Goal: Information Seeking & Learning: Find contact information

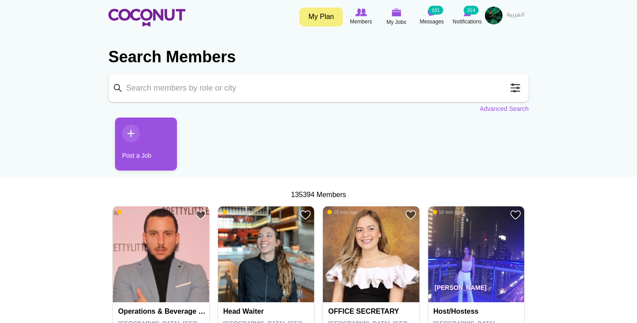
click at [268, 85] on input "Keyword" at bounding box center [318, 88] width 420 height 28
type input "hostess"
click button "Search" at bounding box center [0, 0] width 0 height 0
click at [232, 90] on input "hostess" at bounding box center [318, 88] width 420 height 28
click button "Search" at bounding box center [0, 0] width 0 height 0
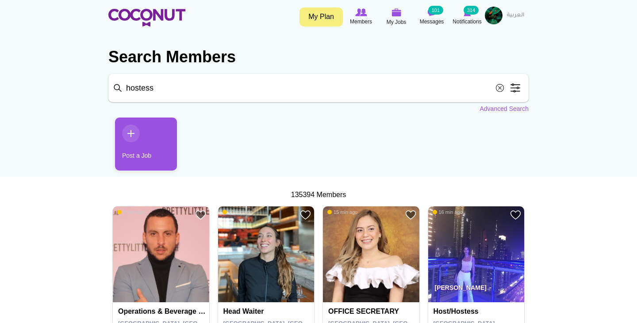
click button "Search" at bounding box center [0, 0] width 0 height 0
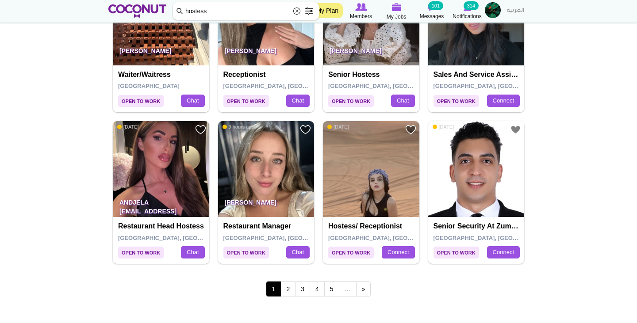
scroll to position [1475, 0]
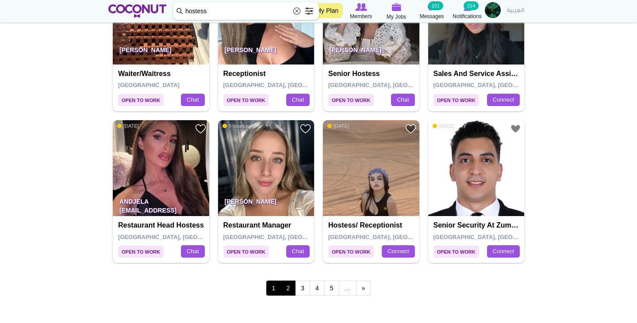
click at [287, 285] on link "2" at bounding box center [287, 288] width 15 height 15
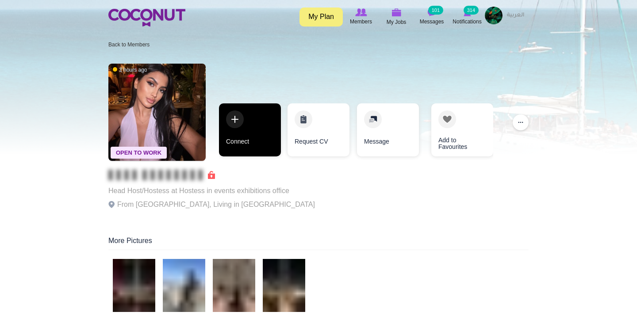
click at [242, 128] on link "Connect" at bounding box center [250, 130] width 62 height 53
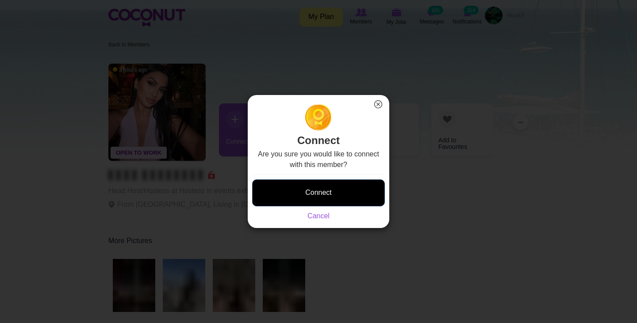
click at [303, 199] on button "Connect" at bounding box center [318, 193] width 133 height 27
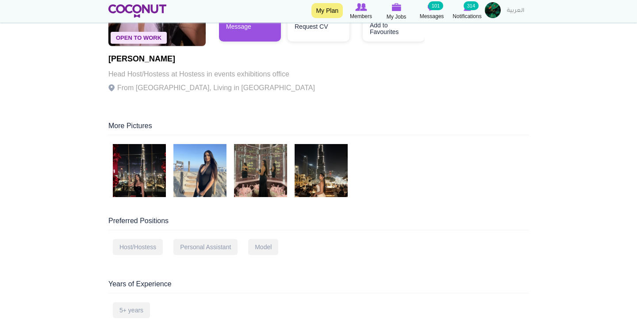
scroll to position [138, 0]
click at [214, 180] on img at bounding box center [199, 170] width 53 height 53
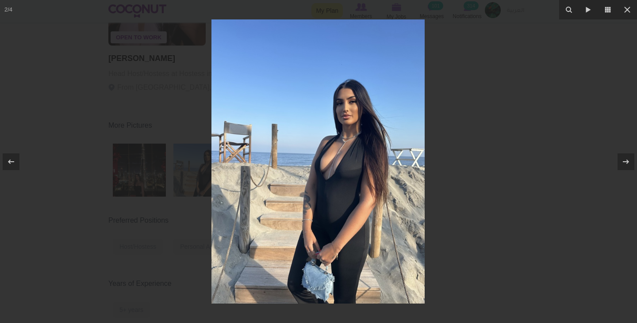
click at [505, 173] on div at bounding box center [318, 161] width 637 height 323
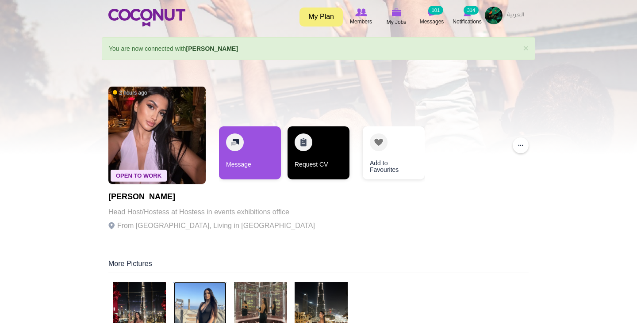
click at [315, 146] on link "Request CV" at bounding box center [319, 153] width 62 height 53
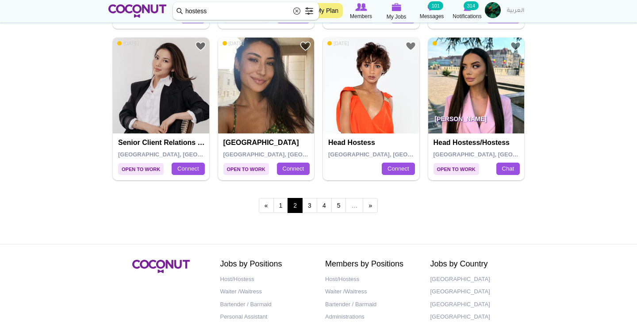
scroll to position [1557, 0]
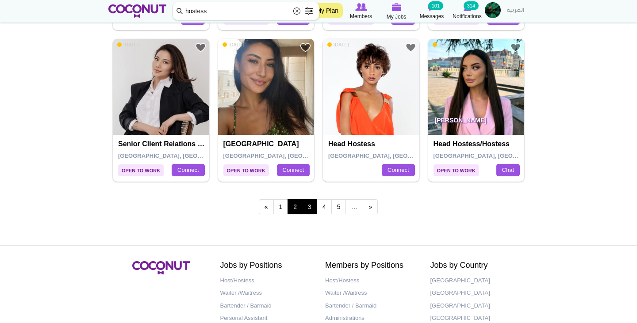
click at [312, 202] on link "3" at bounding box center [309, 207] width 15 height 15
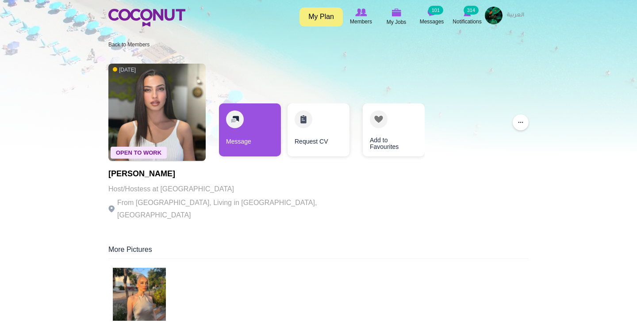
click at [130, 300] on img at bounding box center [139, 294] width 53 height 53
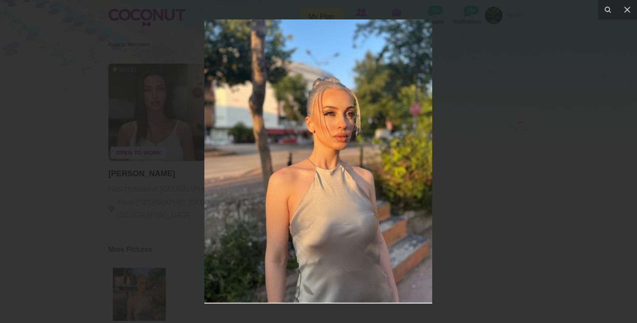
click at [440, 205] on div at bounding box center [318, 161] width 637 height 323
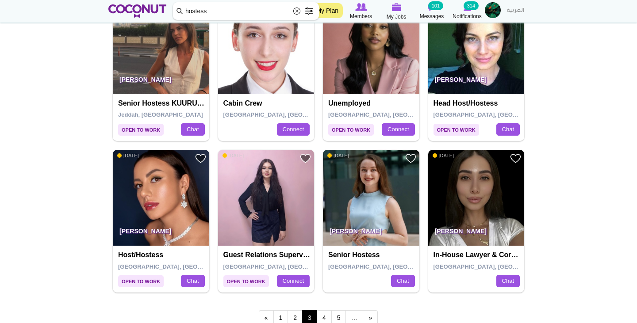
scroll to position [1448, 0]
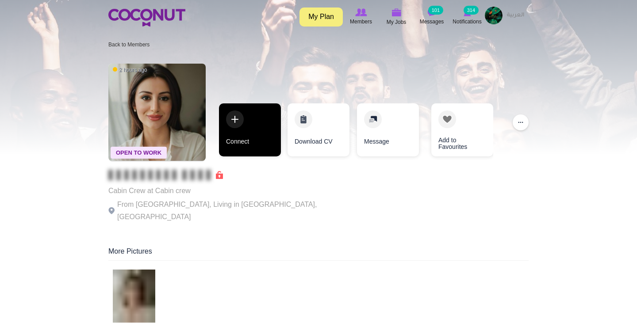
click at [233, 145] on link "Connect" at bounding box center [250, 130] width 62 height 53
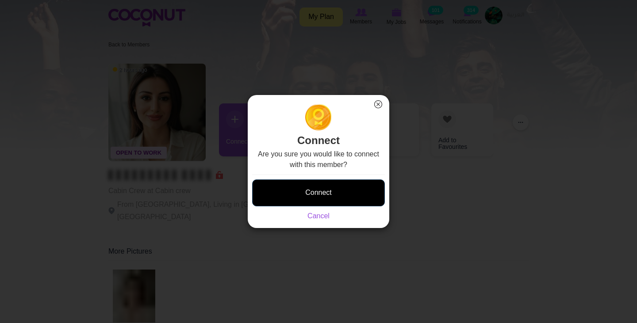
click at [319, 199] on button "Connect" at bounding box center [318, 193] width 133 height 27
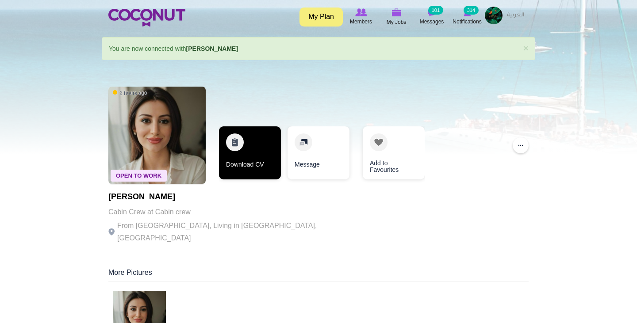
click at [250, 160] on link "Download CV" at bounding box center [250, 153] width 62 height 53
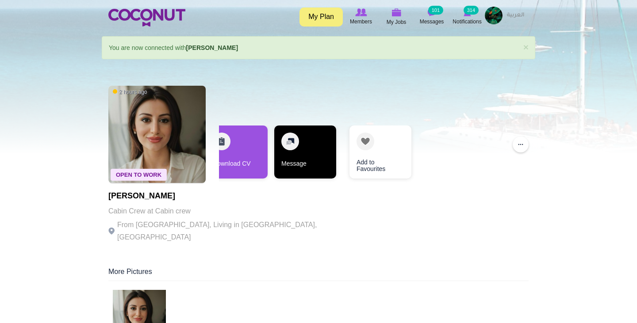
scroll to position [3, 0]
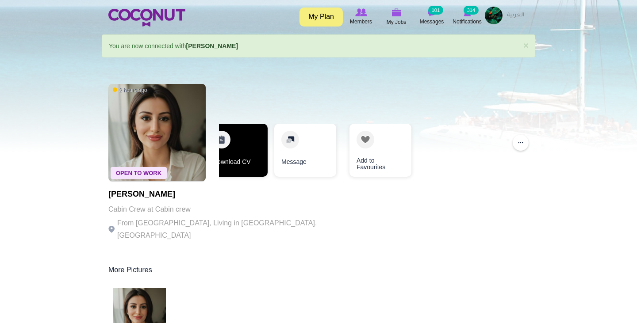
click at [235, 151] on link "Download CV" at bounding box center [237, 150] width 62 height 53
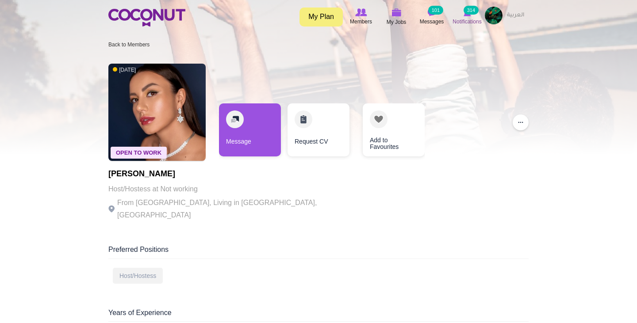
click at [468, 13] on small "314" at bounding box center [471, 10] width 15 height 9
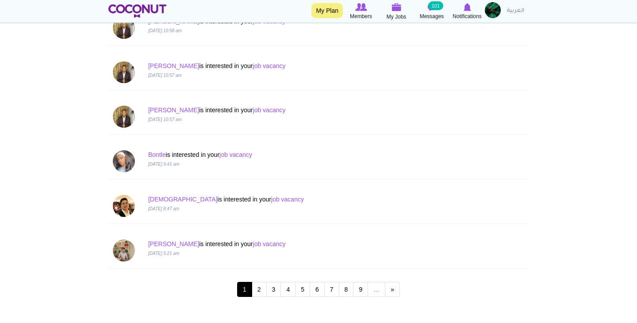
scroll to position [782, 0]
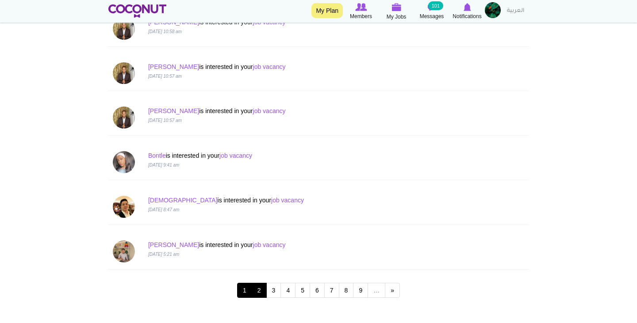
click at [255, 290] on link "2" at bounding box center [259, 290] width 15 height 15
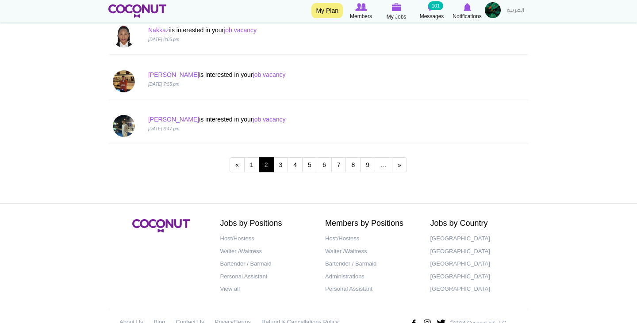
scroll to position [908, 0]
click at [435, 9] on small "101" at bounding box center [435, 5] width 15 height 9
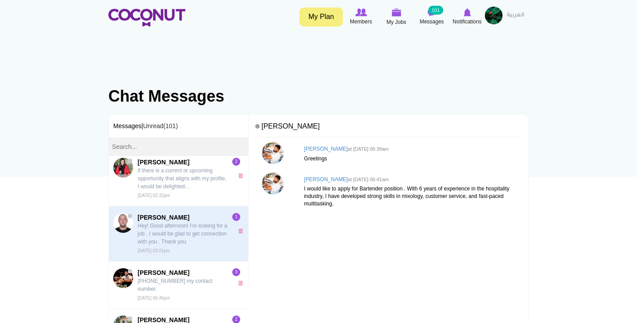
scroll to position [117, 0]
